Goal: Task Accomplishment & Management: Use online tool/utility

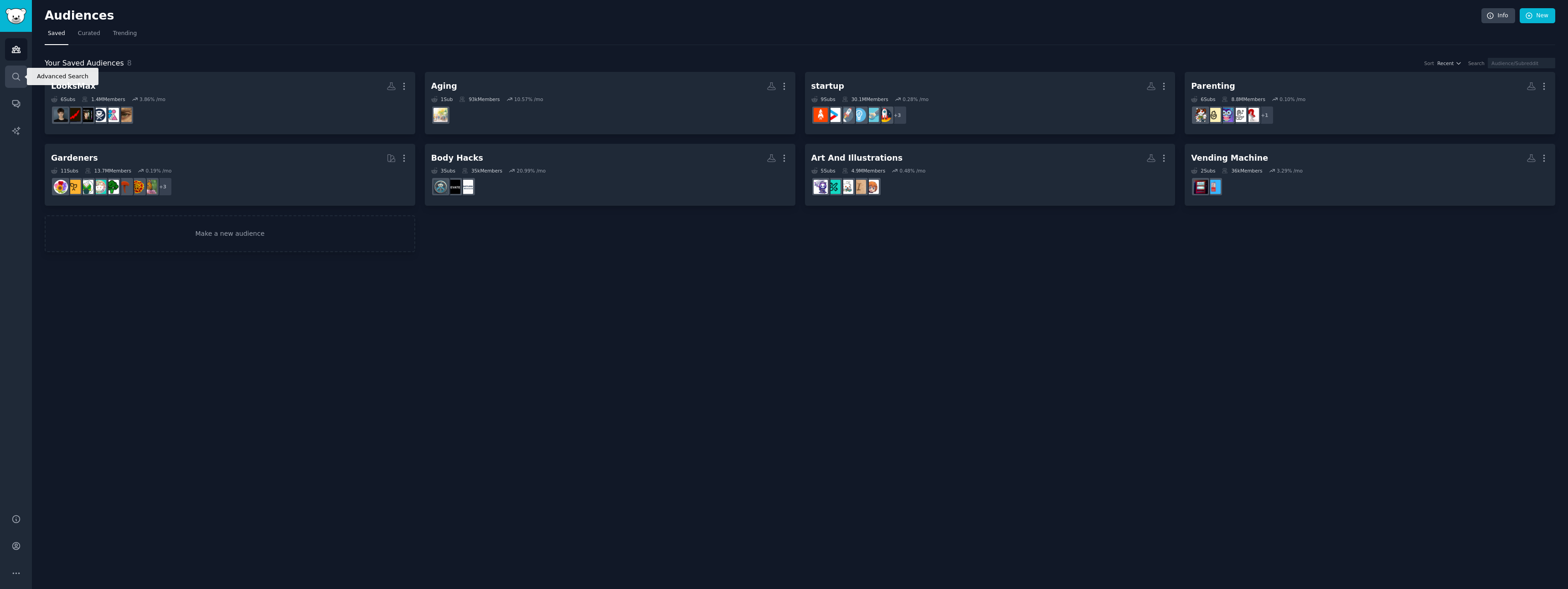
click at [12, 75] on icon "Sidebar" at bounding box center [16, 76] width 7 height 7
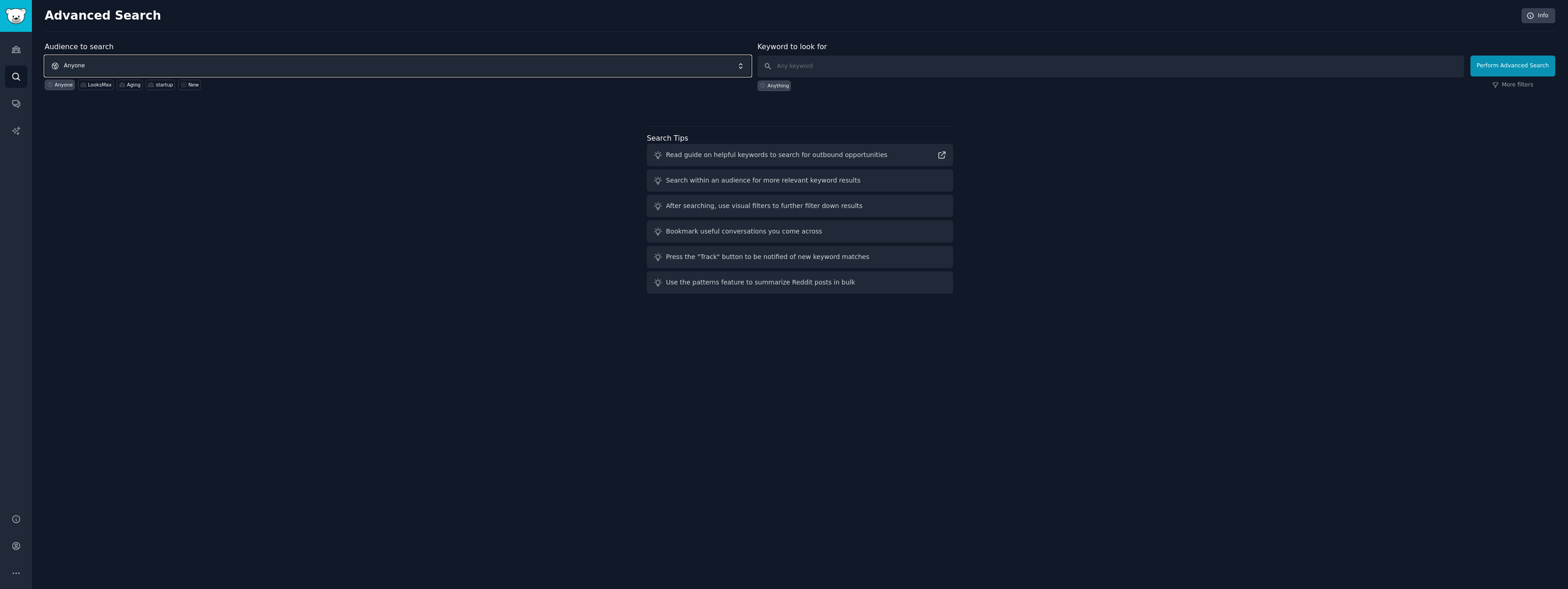
click at [271, 58] on span "Anyone" at bounding box center [398, 65] width 706 height 21
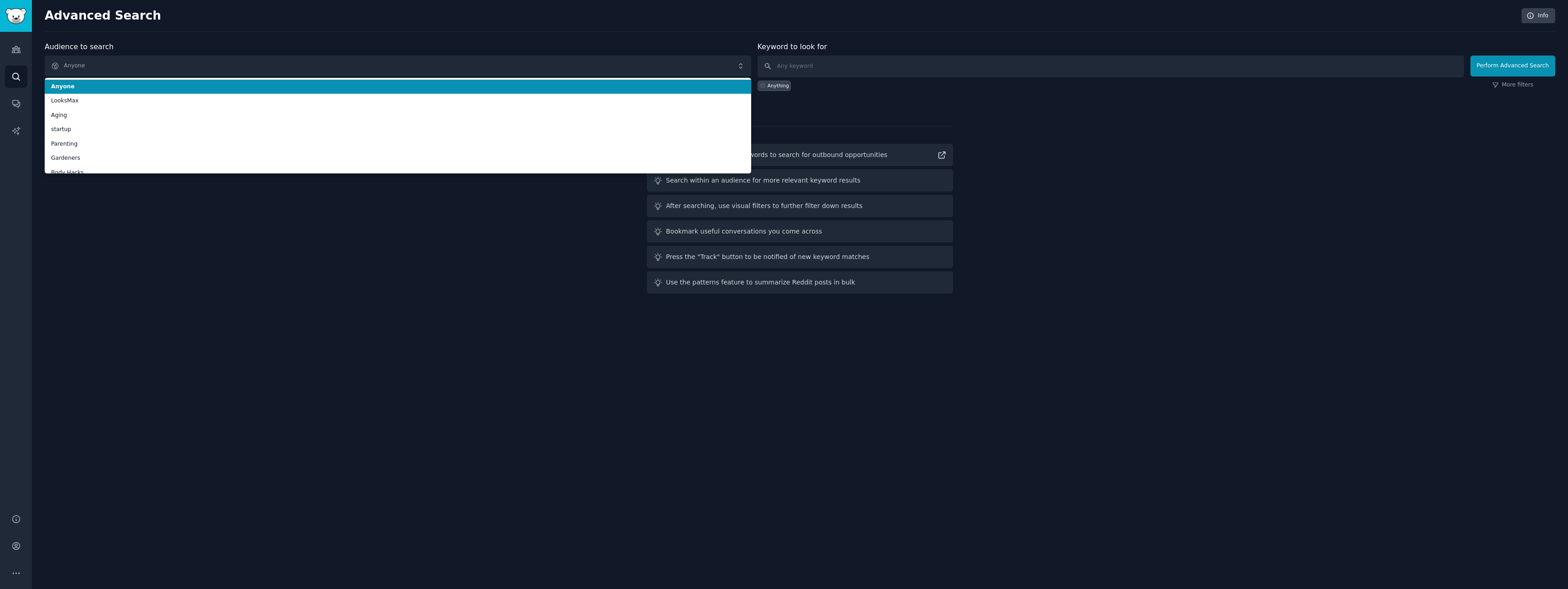
click at [271, 36] on div "Advanced Search Info Audience to search Anyone Anyone LooksMax Aging startup Pa…" at bounding box center [800, 294] width 1536 height 589
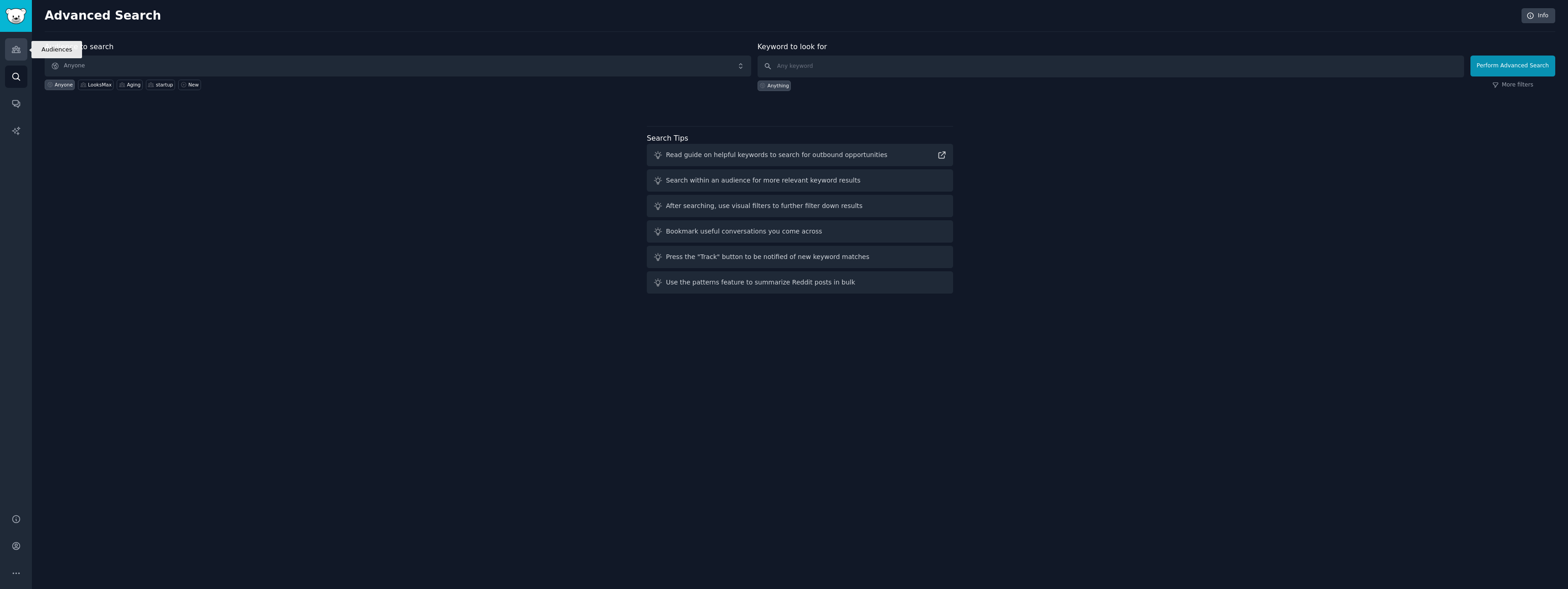
click at [14, 51] on icon "Sidebar" at bounding box center [16, 50] width 9 height 6
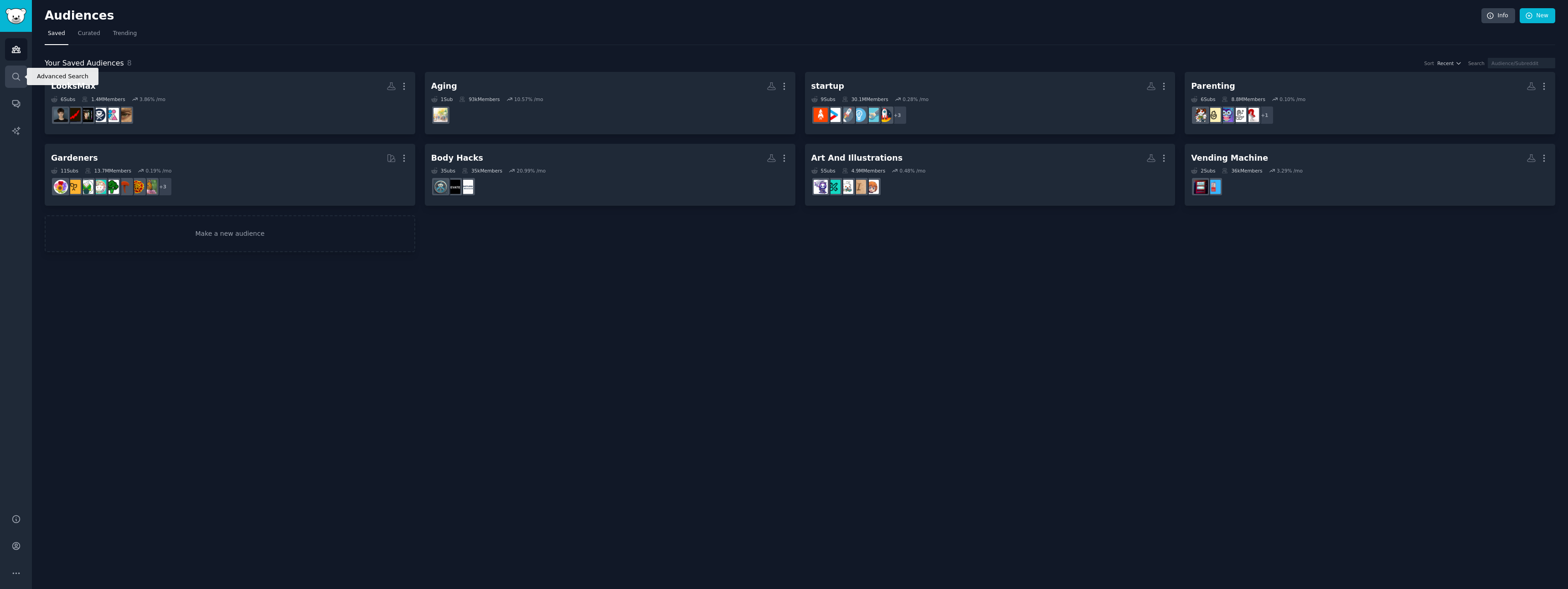
click at [8, 69] on link "Search" at bounding box center [16, 76] width 23 height 23
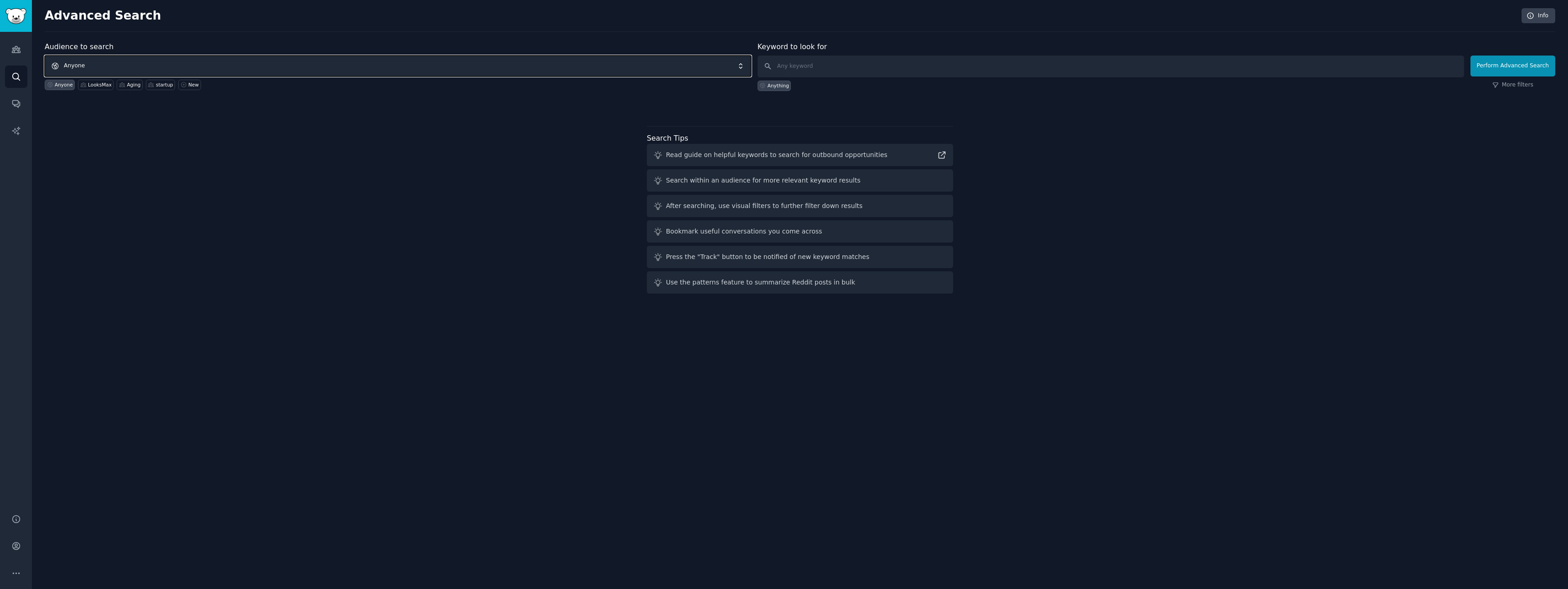
click at [115, 66] on span "Anyone" at bounding box center [398, 65] width 706 height 21
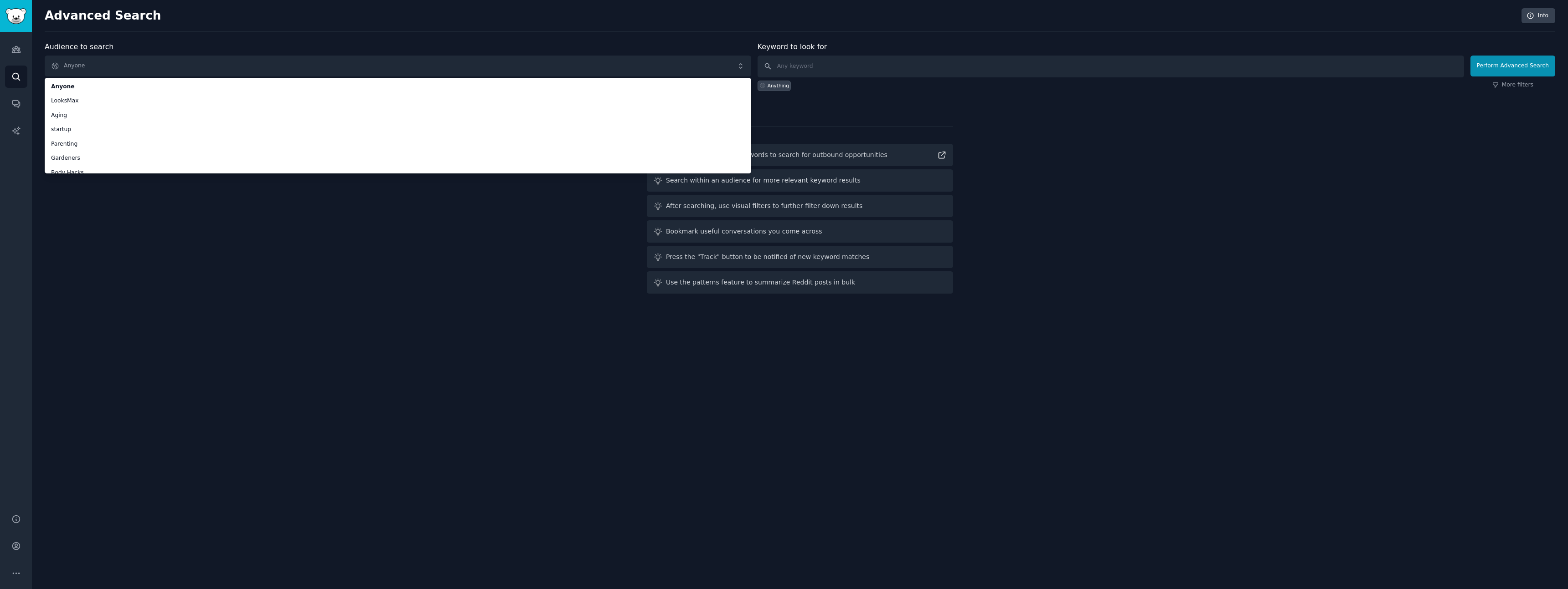
click at [285, 273] on div "Audience to search Anyone Anyone LooksMax Aging startup Parenting Gardeners Bod…" at bounding box center [799, 169] width 1510 height 256
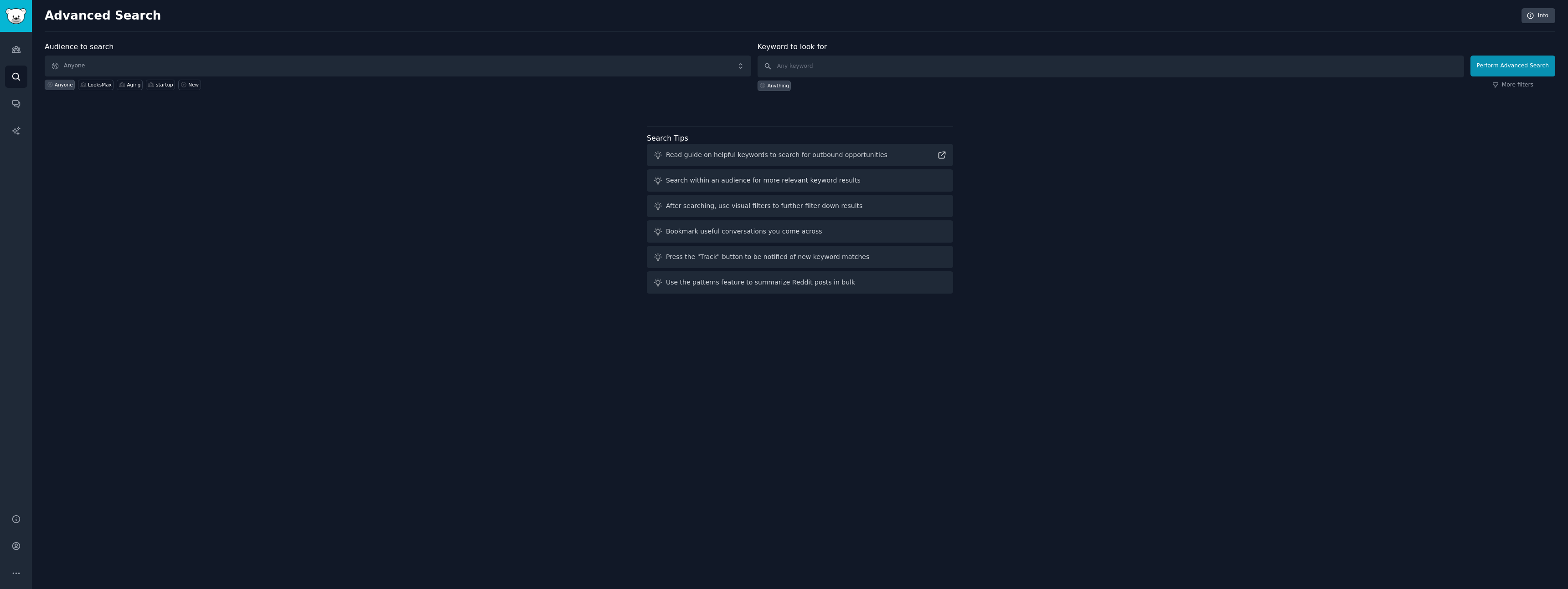
drag, startPoint x: 846, startPoint y: 54, endPoint x: 845, endPoint y: 58, distance: 4.1
click at [846, 55] on div "Keyword to look for Anything" at bounding box center [1110, 66] width 706 height 50
click at [844, 62] on input "text" at bounding box center [1110, 66] width 706 height 22
type input "job preparation"
click button "Perform Advanced Search" at bounding box center [1513, 65] width 85 height 21
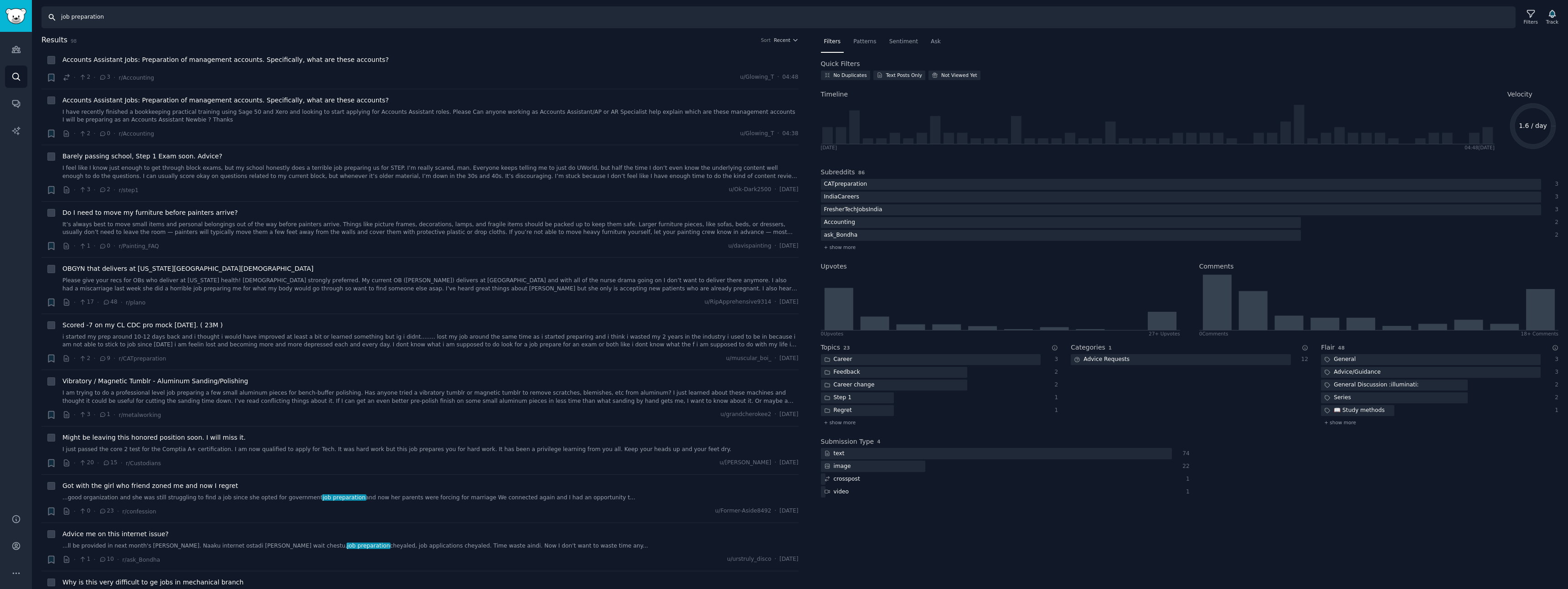
click at [171, 12] on input "job preparation" at bounding box center [778, 17] width 1474 height 22
click at [176, 18] on input "job preparation" at bounding box center [778, 17] width 1474 height 22
click at [20, 51] on icon "Sidebar" at bounding box center [16, 49] width 9 height 9
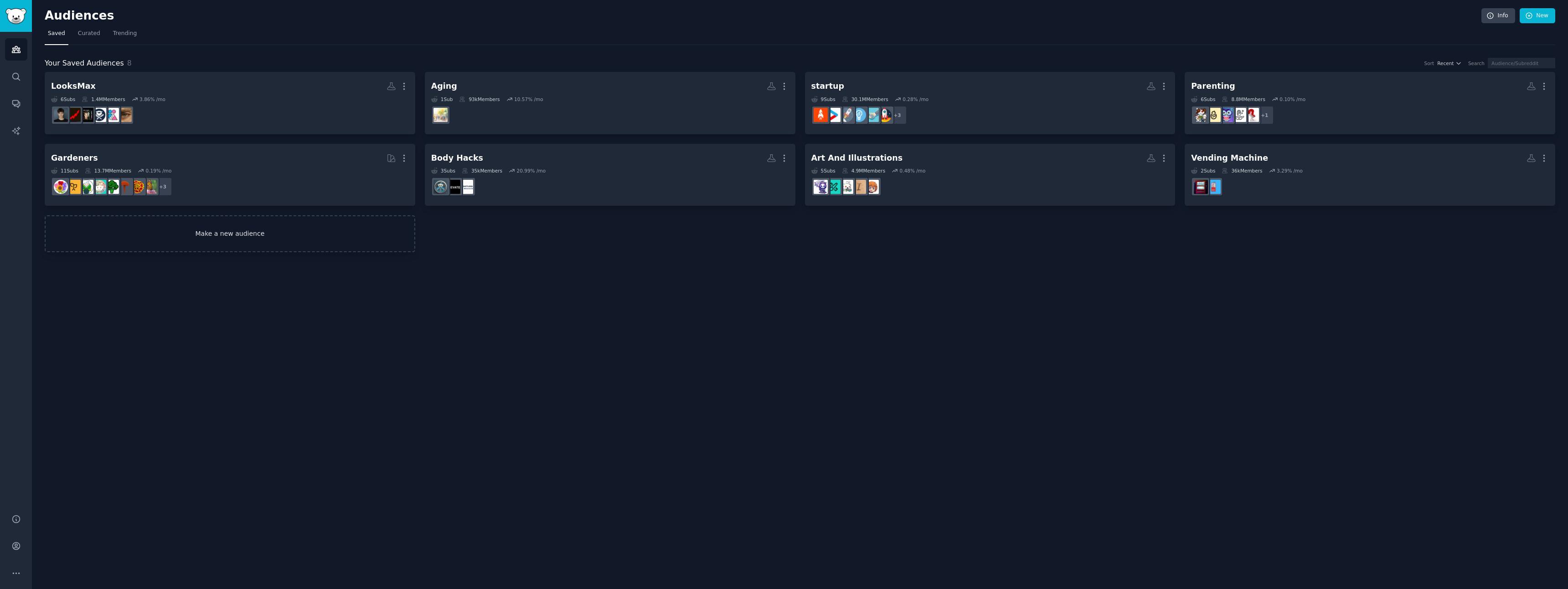
click at [204, 248] on link "Make a new audience" at bounding box center [229, 233] width 370 height 37
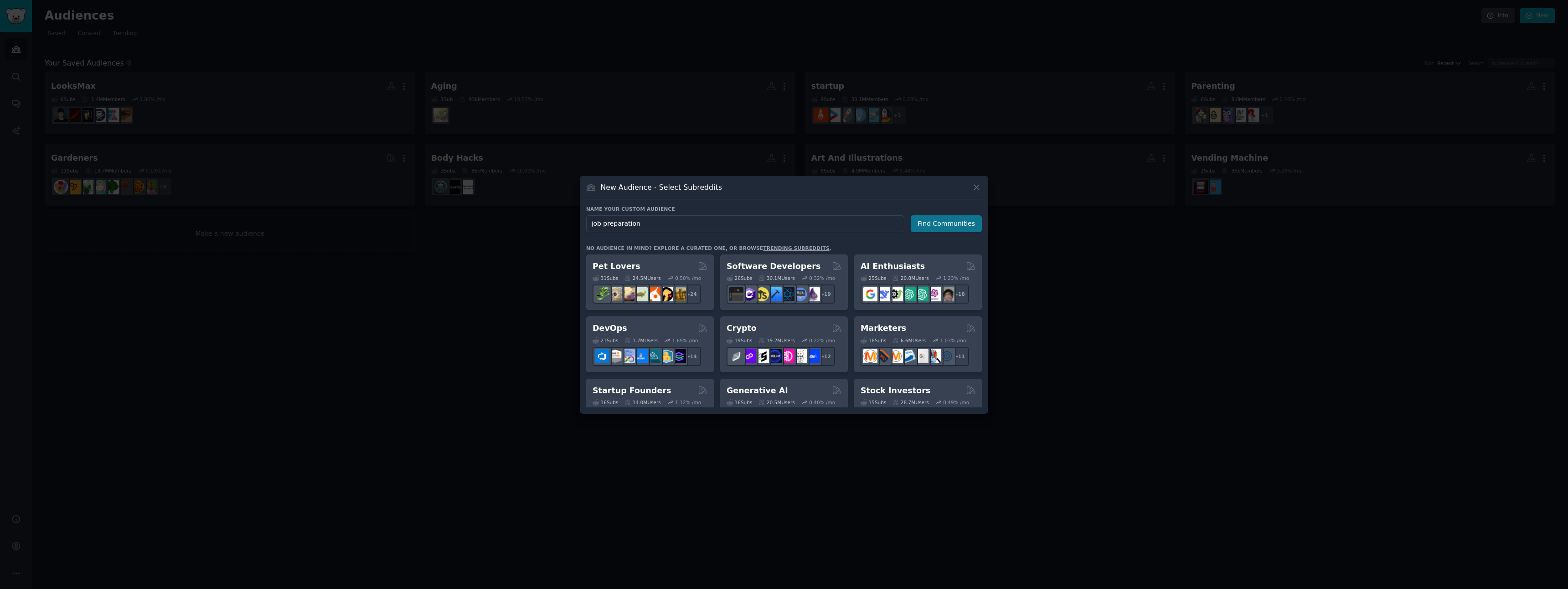
type input "job preparation"
click at [961, 225] on button "Find Communities" at bounding box center [946, 224] width 71 height 17
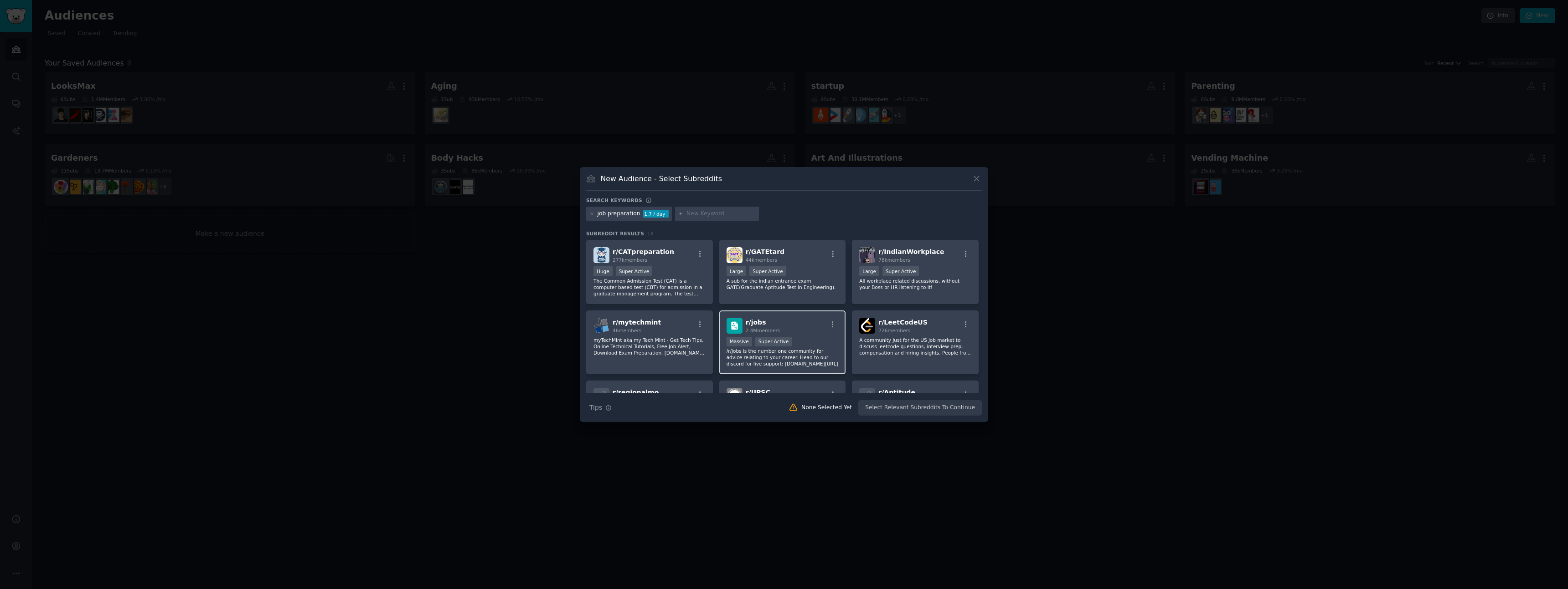
click at [788, 323] on div "r/ jobs 2.4M members" at bounding box center [783, 326] width 112 height 16
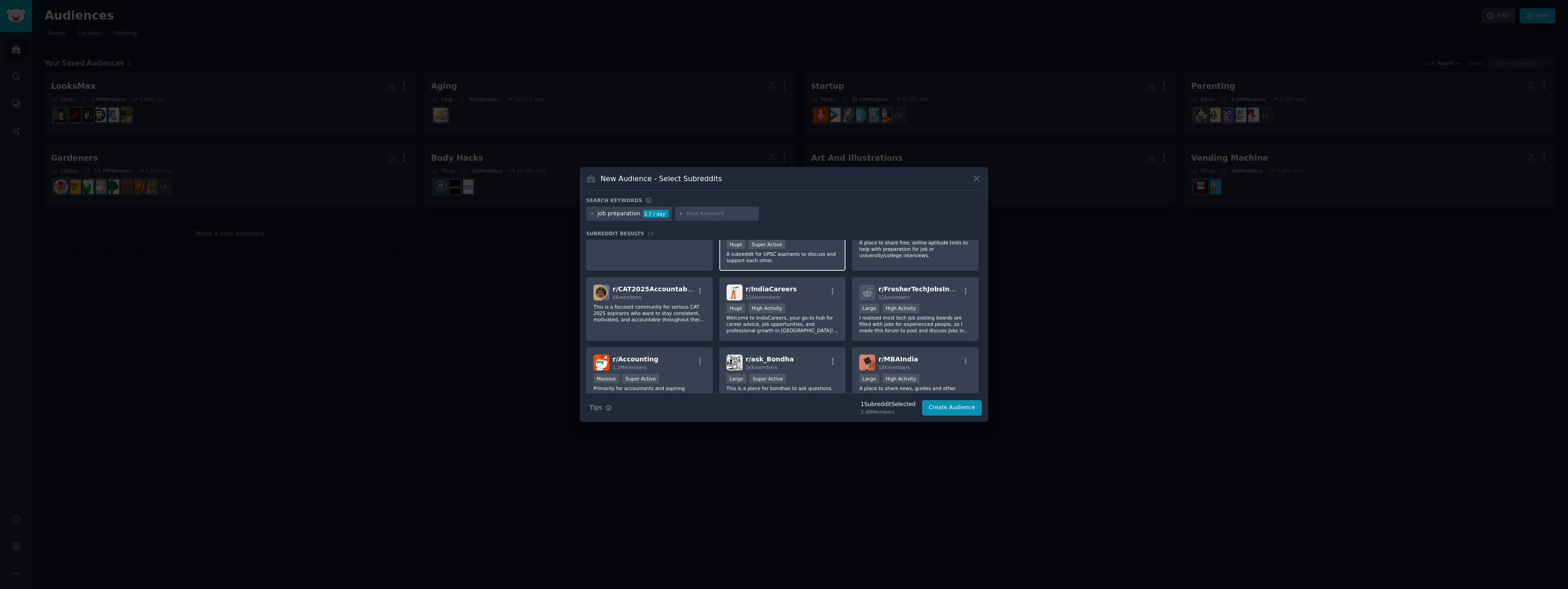
scroll to position [173, 0]
